Goal: Book appointment/travel/reservation

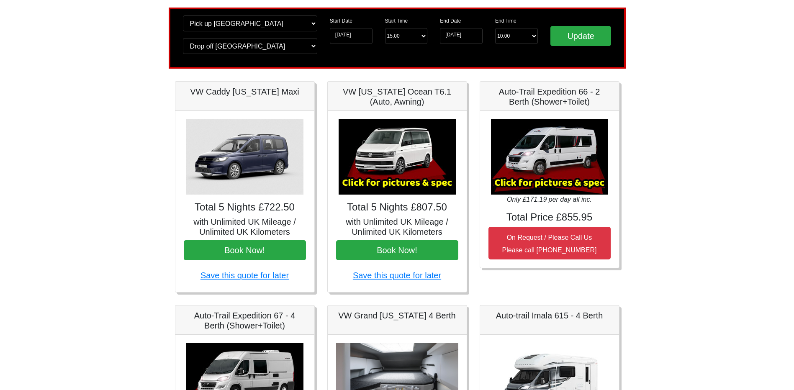
scroll to position [42, 0]
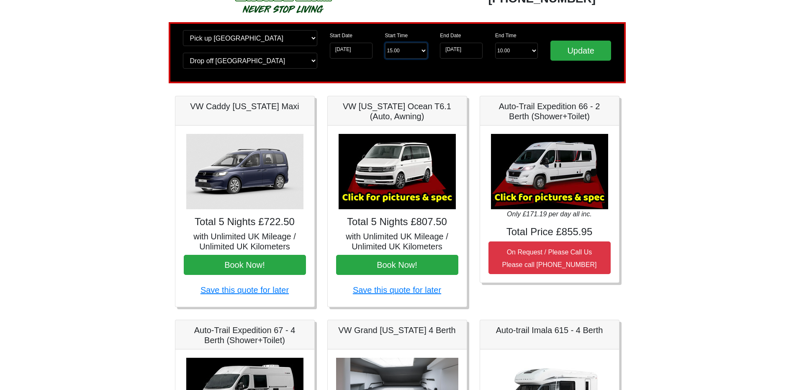
click at [401, 51] on select "Start Time 15.00 -------- 11.00 am ([DATE] & [DATE] Only) 12.00 pm ([DATE]) 13.…" at bounding box center [406, 51] width 43 height 16
click at [349, 61] on div "Start Date [DATE]" at bounding box center [351, 47] width 55 height 35
click at [351, 53] on input "[DATE]" at bounding box center [351, 51] width 43 height 16
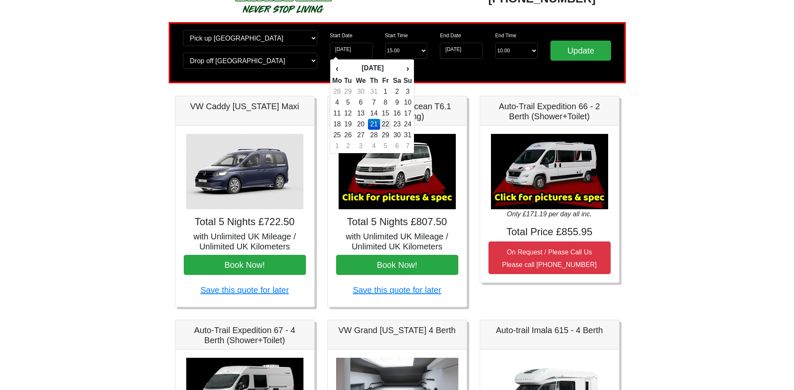
click at [387, 123] on td "22" at bounding box center [385, 124] width 11 height 11
type input "[DATE]"
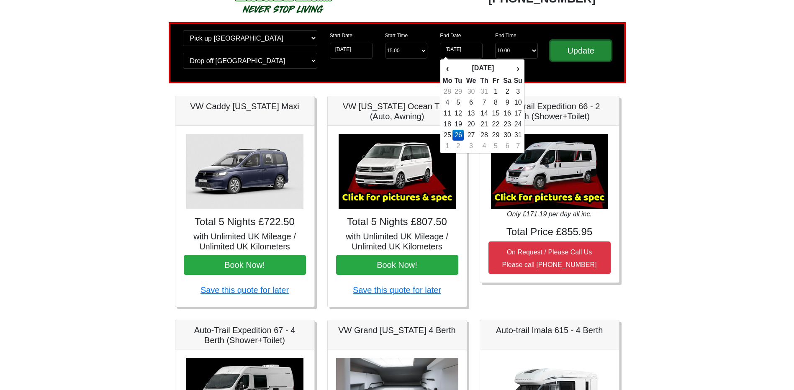
click at [570, 52] on input "Update" at bounding box center [580, 51] width 61 height 20
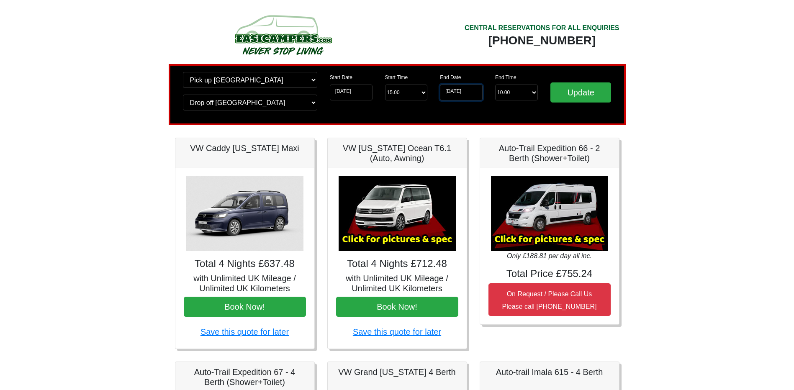
click at [461, 93] on input "[DATE]" at bounding box center [461, 93] width 43 height 16
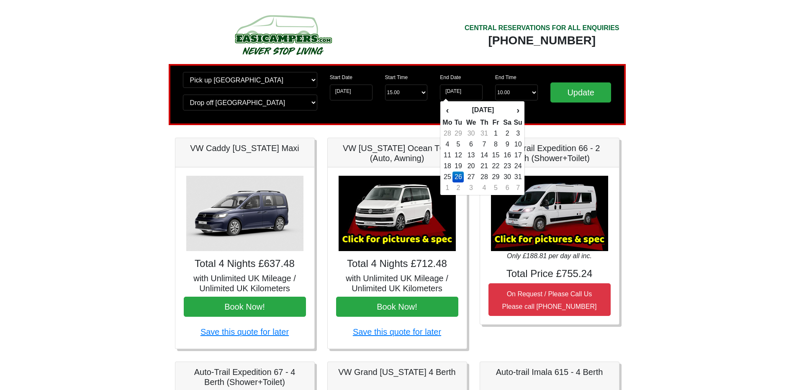
click at [478, 63] on div "CENTRAL RESERVATIONS FOR ALL ENQUIRIES 00 44 ( 0 ) 1942 778899" at bounding box center [511, 38] width 229 height 52
